Goal: Find specific page/section: Find specific page/section

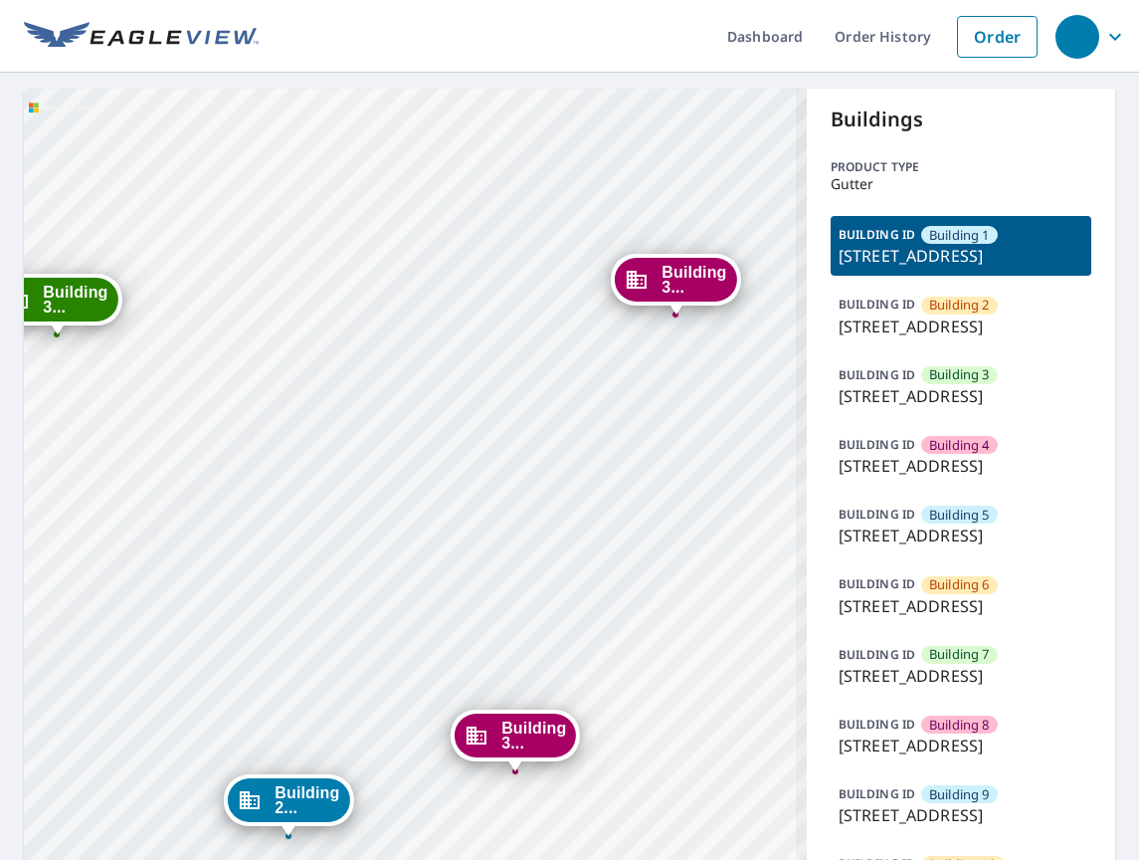
drag, startPoint x: 487, startPoint y: 541, endPoint x: 254, endPoint y: 508, distance: 235.1
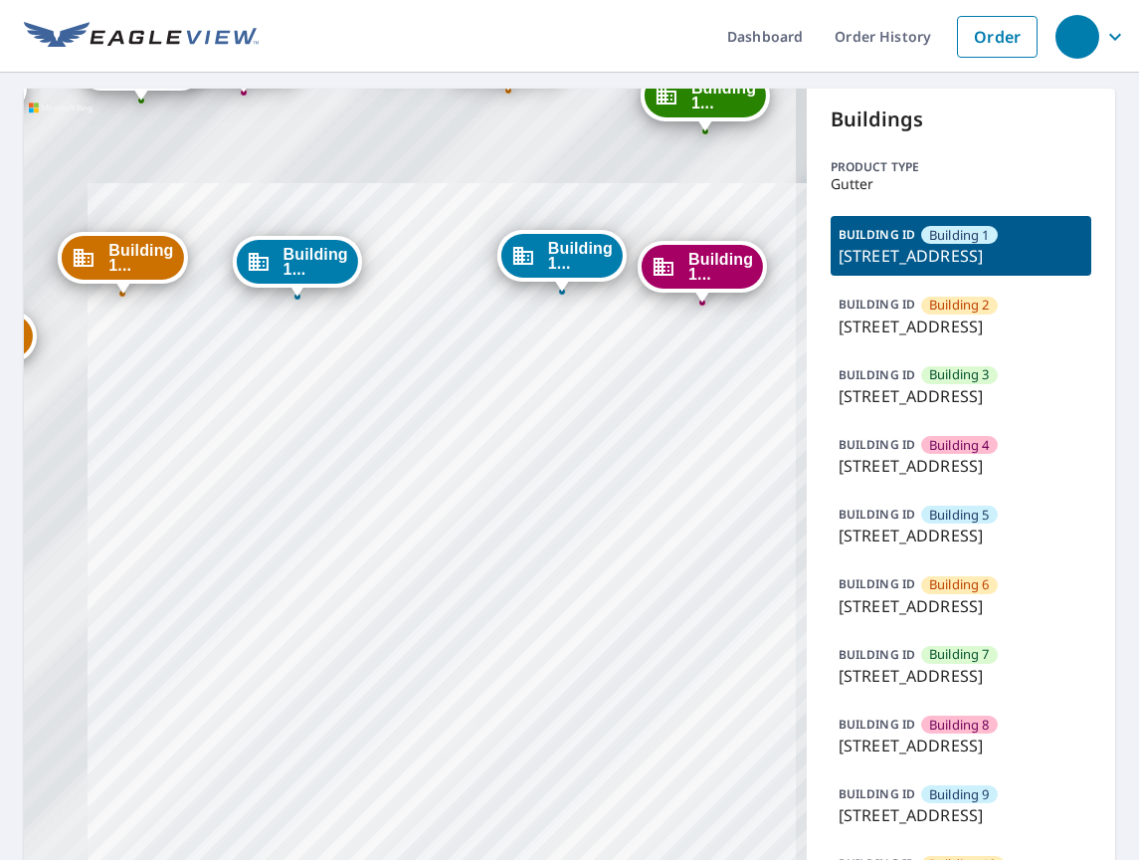
drag, startPoint x: 651, startPoint y: 827, endPoint x: 726, endPoint y: 905, distance: 109.1
click at [726, 859] on html "Dashboard Order History Order Building [GEOGRAPHIC_DATA][STREET_ADDRESS] [STREE…" at bounding box center [569, 430] width 1139 height 860
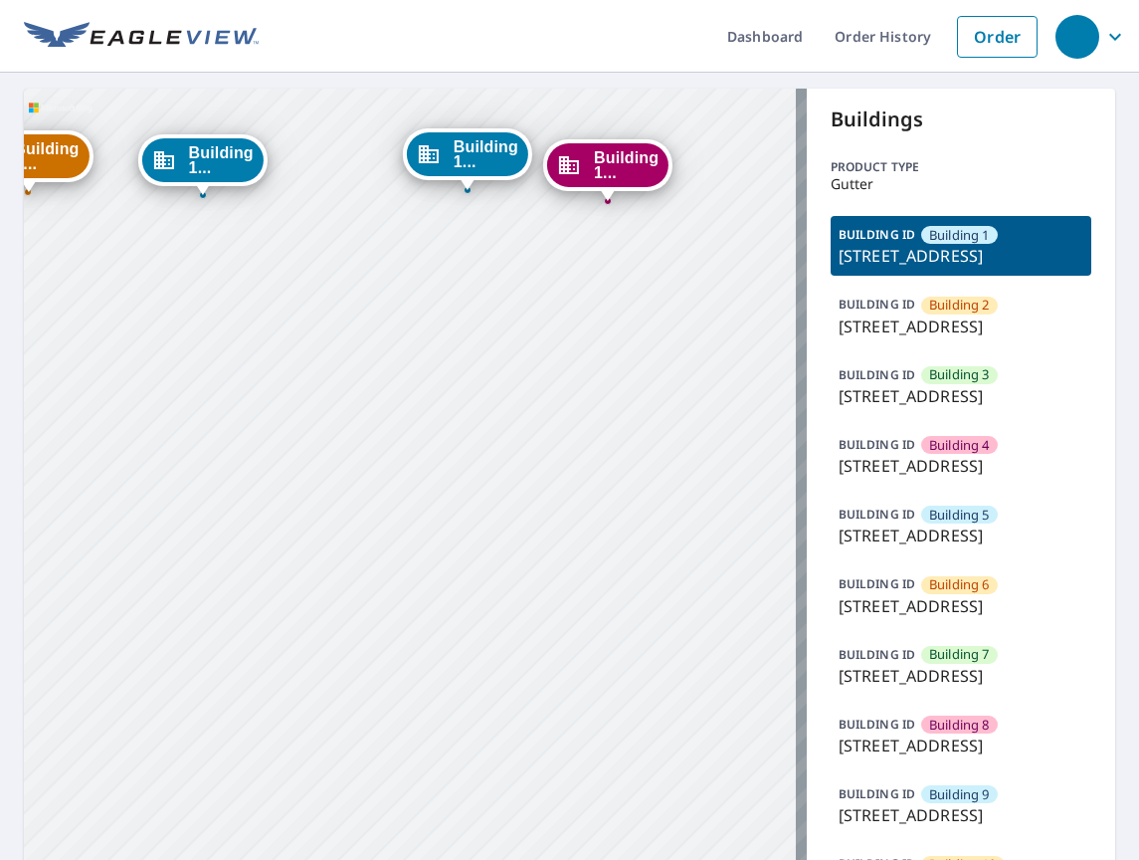
drag, startPoint x: 475, startPoint y: 523, endPoint x: 549, endPoint y: 673, distance: 166.9
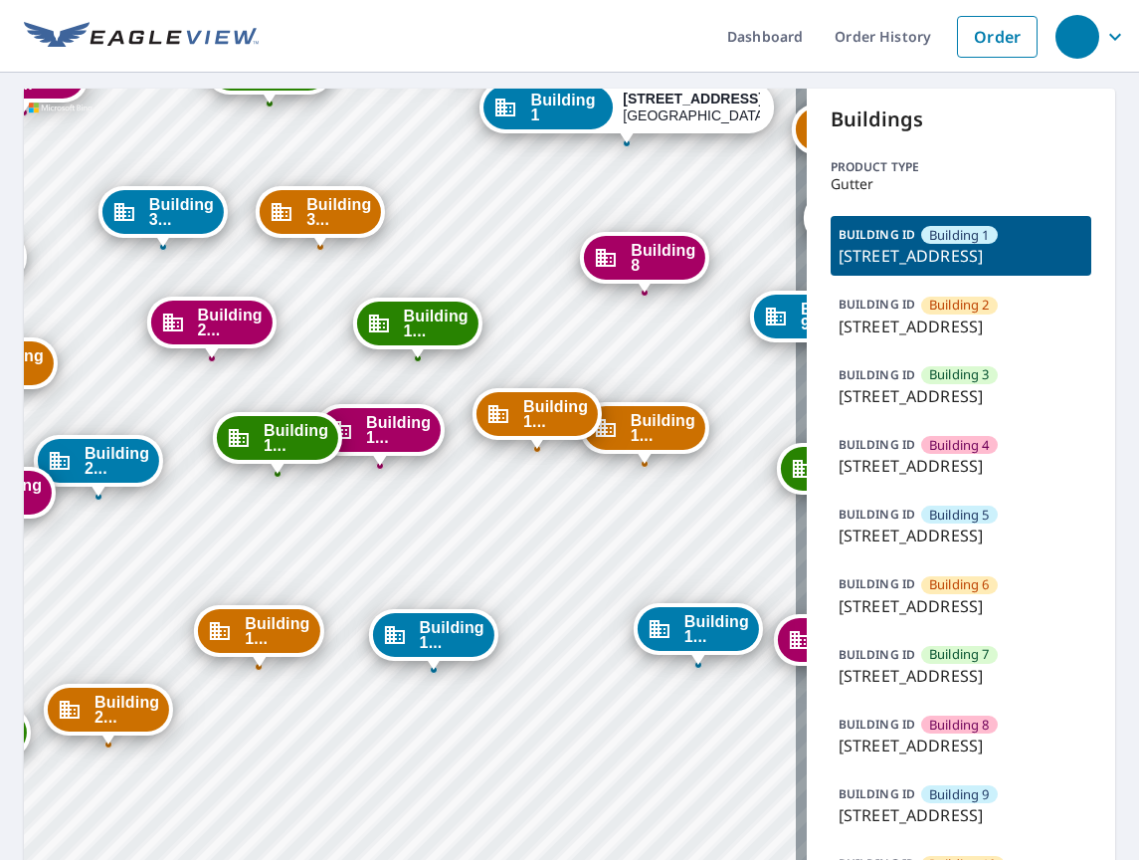
drag, startPoint x: 503, startPoint y: 575, endPoint x: 527, endPoint y: 602, distance: 35.9
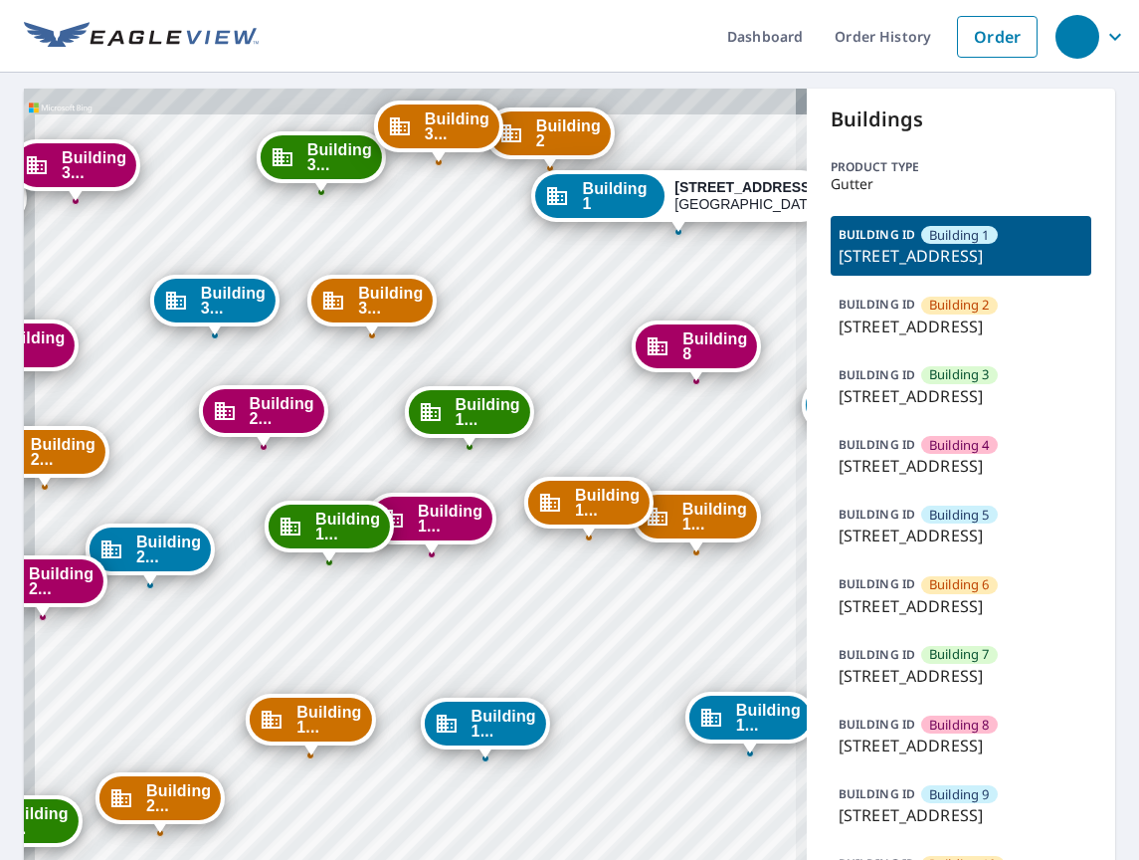
drag, startPoint x: 495, startPoint y: 546, endPoint x: 541, endPoint y: 668, distance: 129.7
click at [496, 554] on div "Building 1... [STREET_ADDRESS]" at bounding box center [431, 523] width 129 height 62
